Goal: Check status

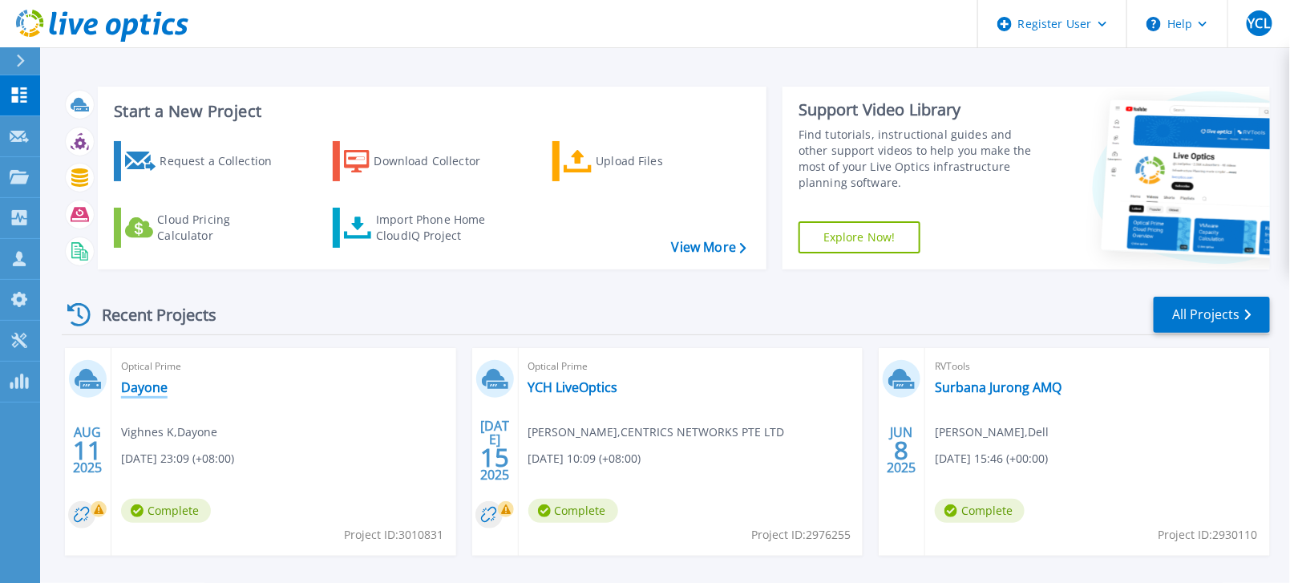
click at [159, 386] on link "Dayone" at bounding box center [144, 387] width 47 height 16
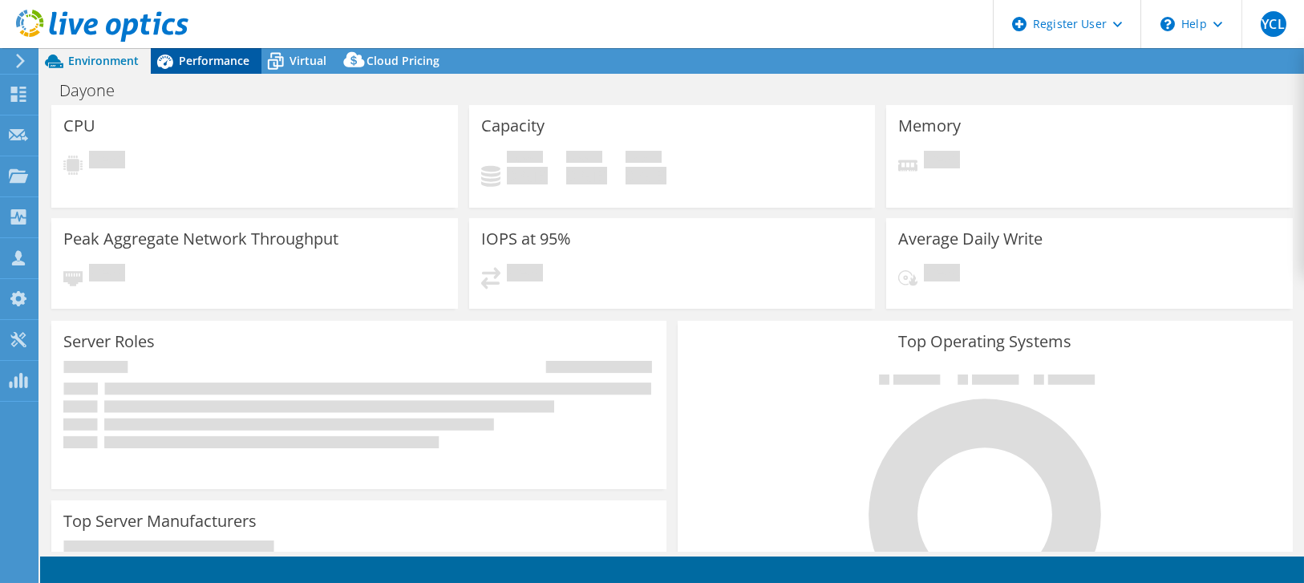
click at [217, 59] on span "Performance" at bounding box center [214, 60] width 71 height 15
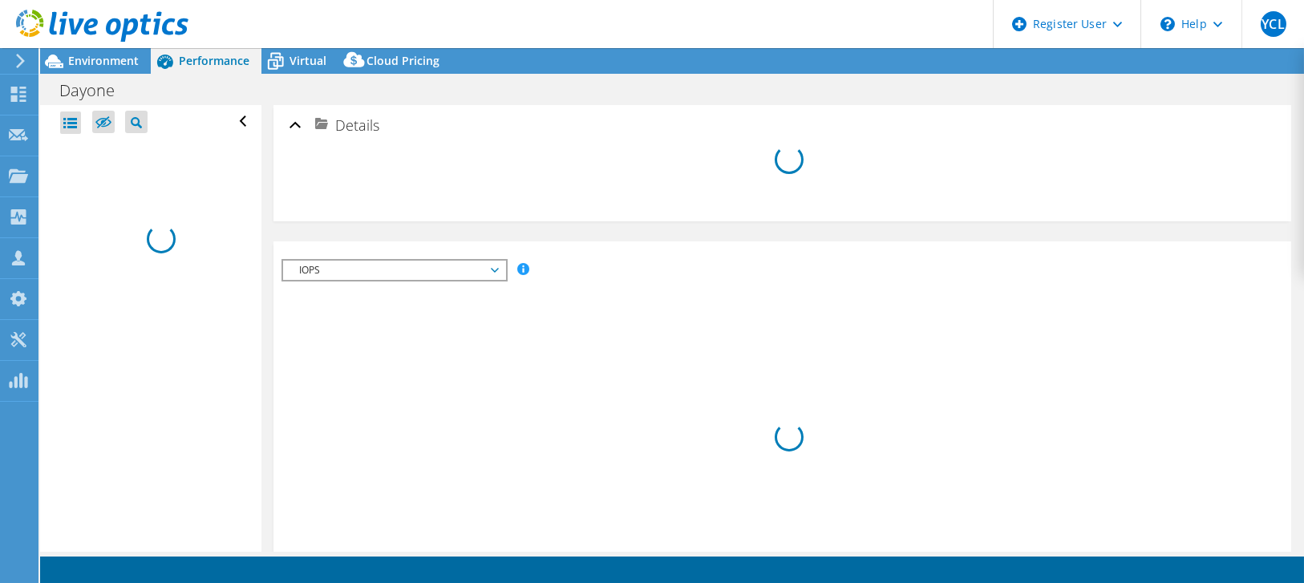
select select "[GEOGRAPHIC_DATA]"
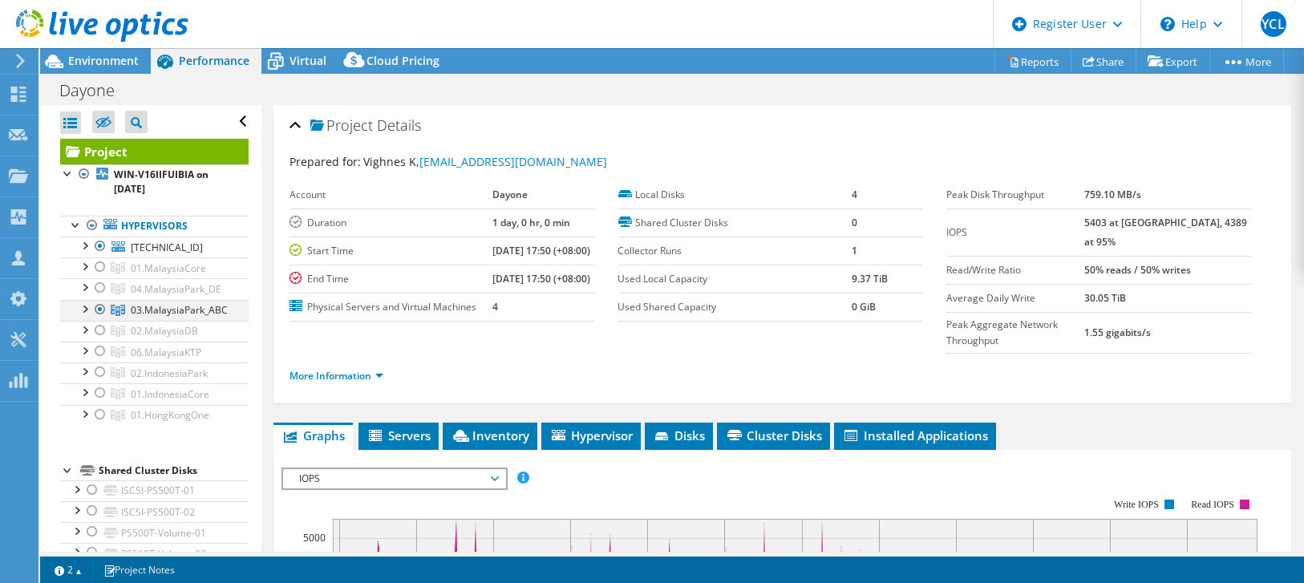
click at [104, 305] on div at bounding box center [100, 309] width 16 height 19
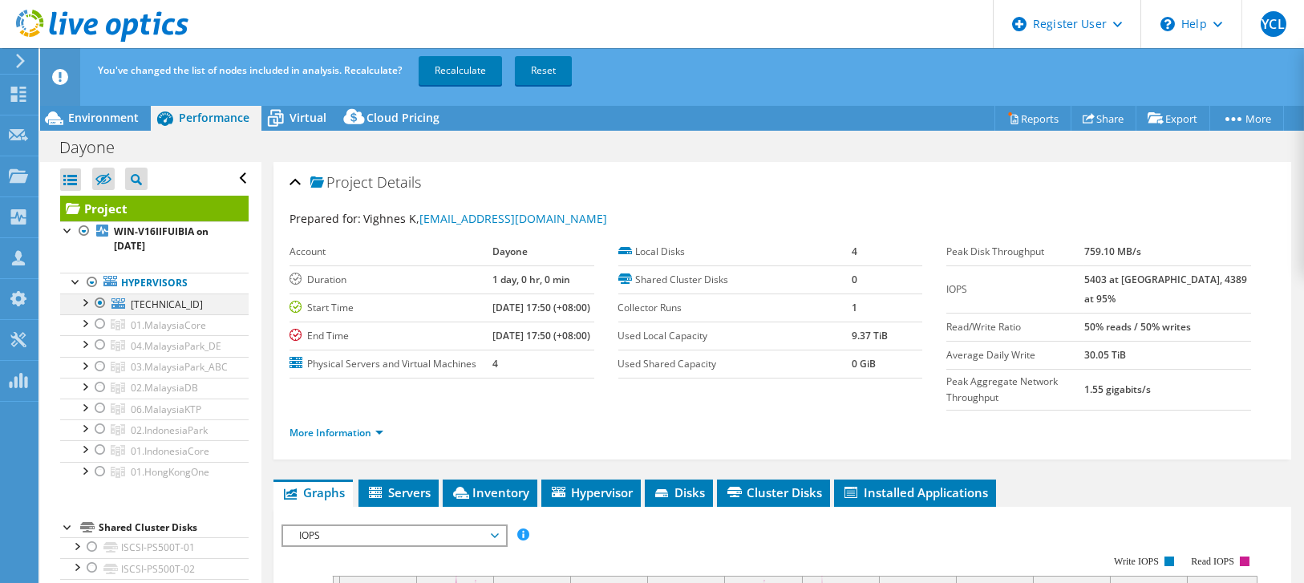
click at [99, 298] on div at bounding box center [100, 302] width 16 height 19
click at [104, 320] on div at bounding box center [100, 323] width 16 height 19
click at [473, 71] on link "Recalculate" at bounding box center [460, 70] width 83 height 29
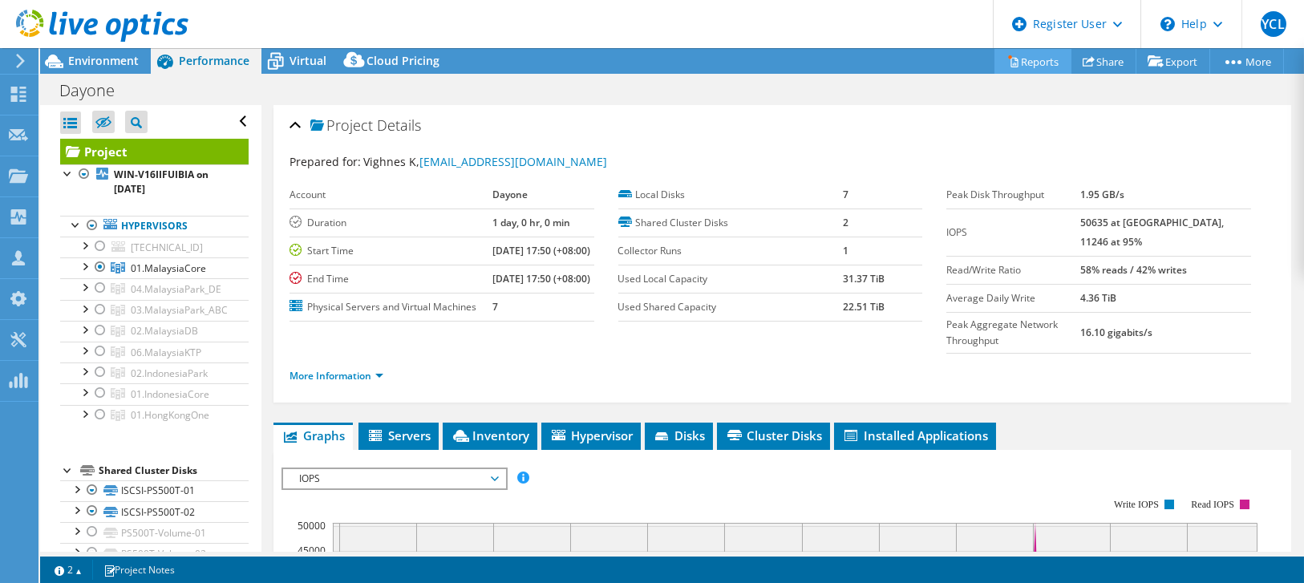
click at [1007, 55] on icon at bounding box center [1013, 61] width 12 height 12
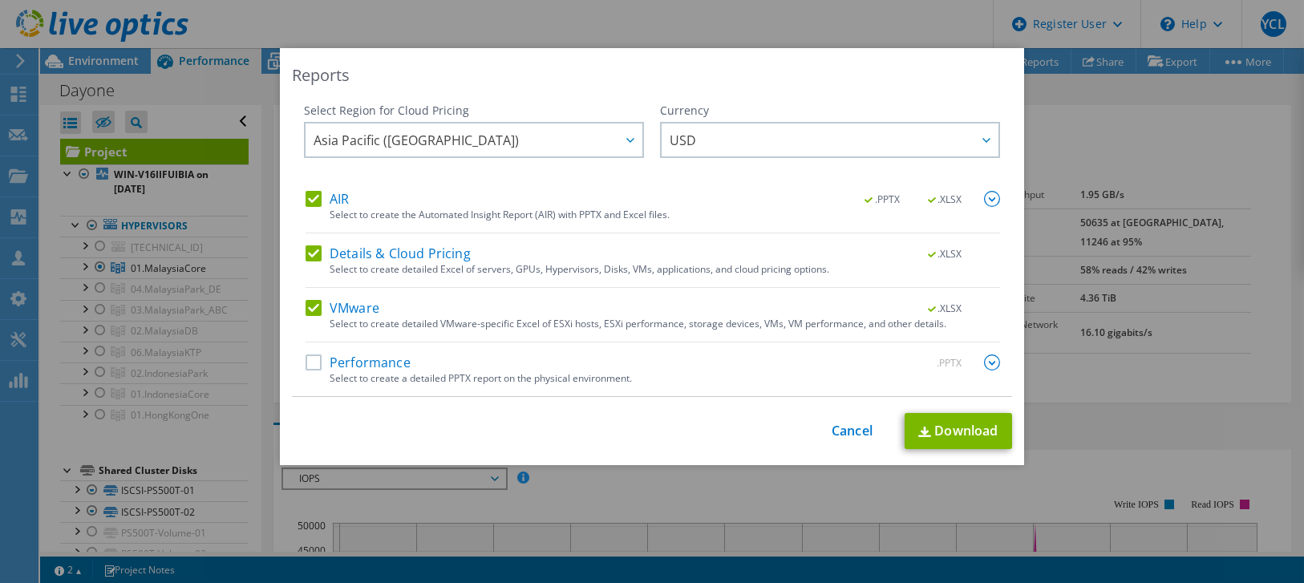
click at [1151, 139] on div "Reports Select Region for Cloud Pricing Asia Pacific (Hong Kong) Asia Pacific (…" at bounding box center [652, 291] width 1304 height 487
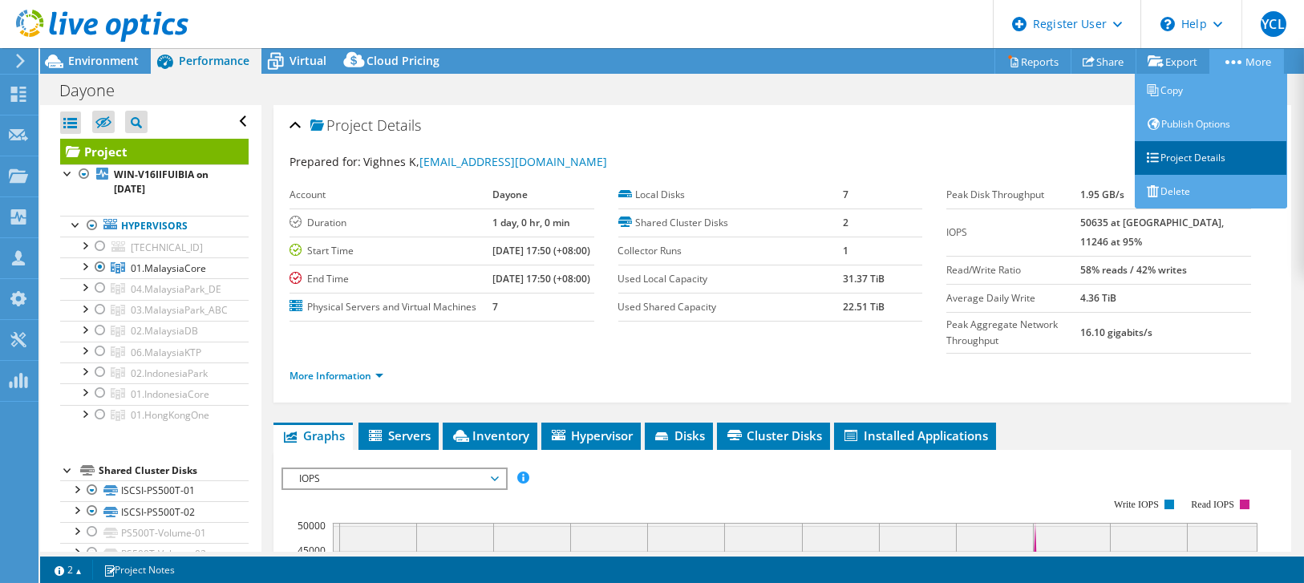
click at [1193, 157] on link "Project Details" at bounding box center [1210, 158] width 152 height 34
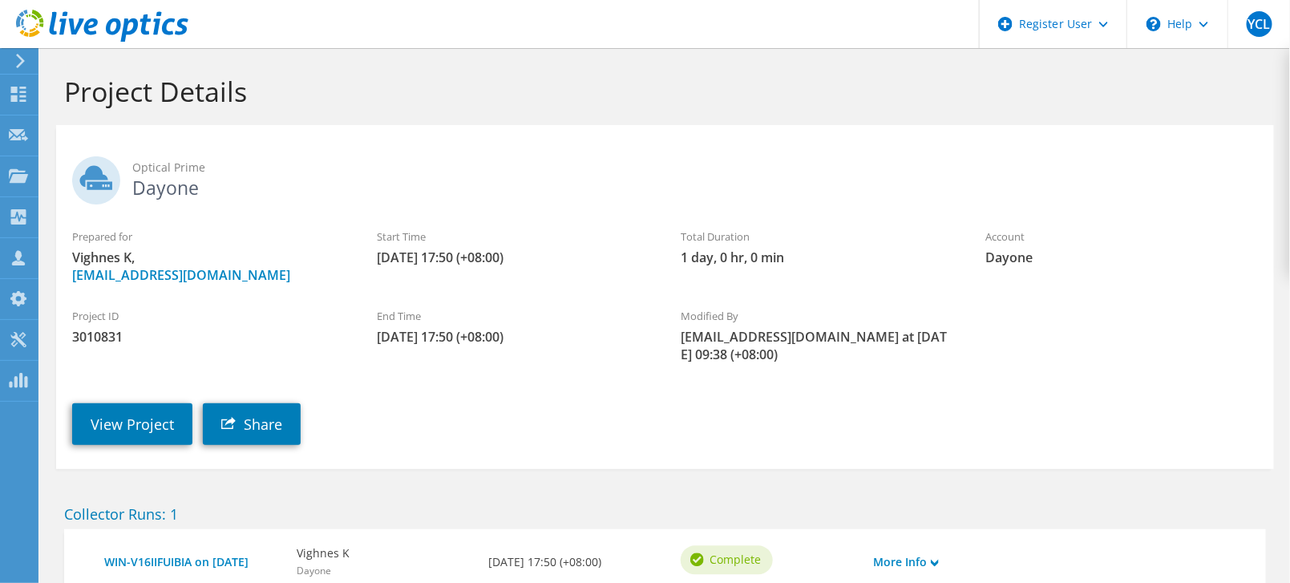
click at [99, 334] on span "3010831" at bounding box center [208, 337] width 273 height 18
copy span "3010831"
